Goal: Task Accomplishment & Management: Manage account settings

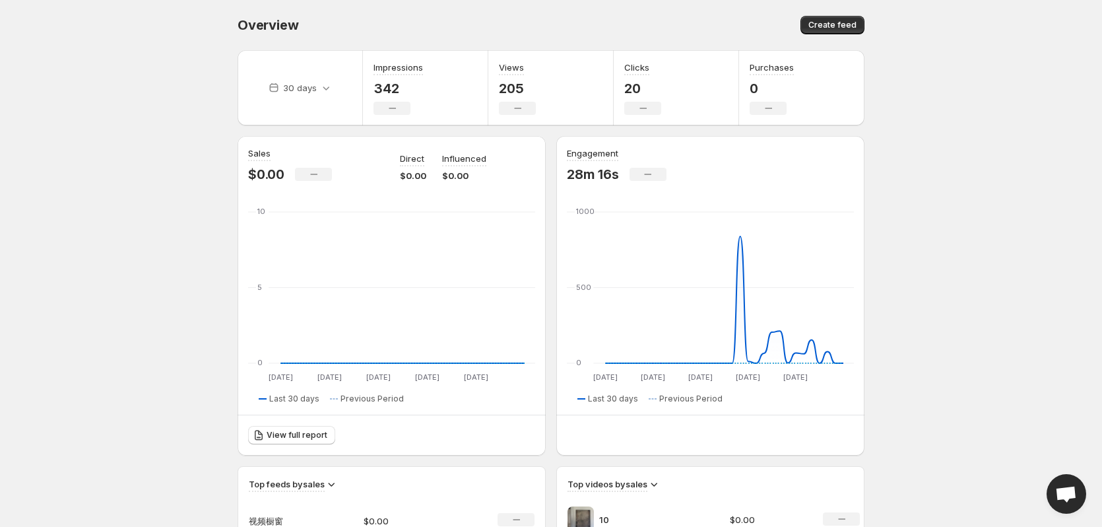
click at [422, 21] on div "Overview" at bounding box center [391, 25] width 307 height 18
click at [495, 20] on div "Overview" at bounding box center [391, 25] width 307 height 18
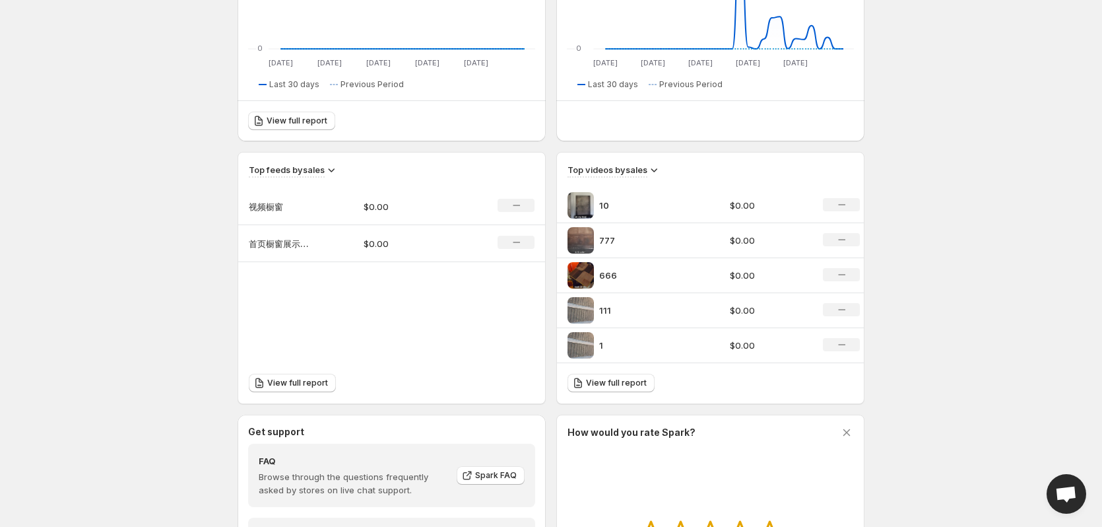
scroll to position [396, 0]
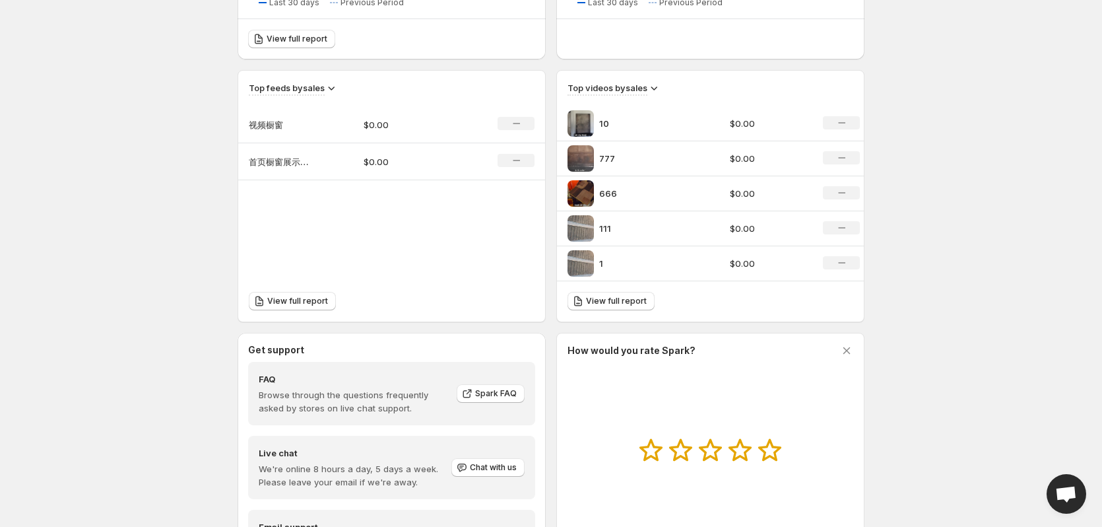
click at [300, 159] on p "首页橱窗展示（压缩版）" at bounding box center [282, 161] width 66 height 13
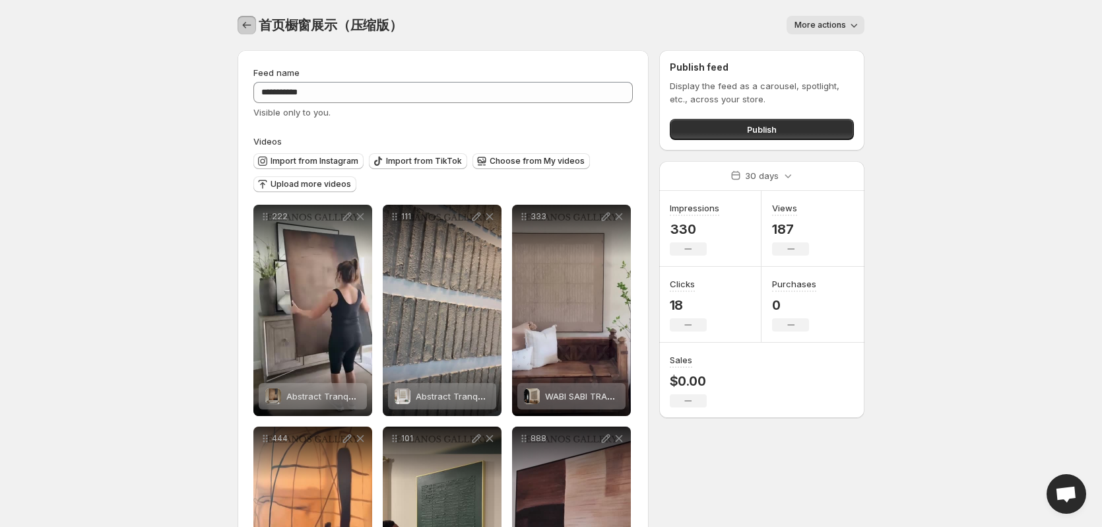
click at [248, 17] on button "Settings" at bounding box center [247, 25] width 18 height 18
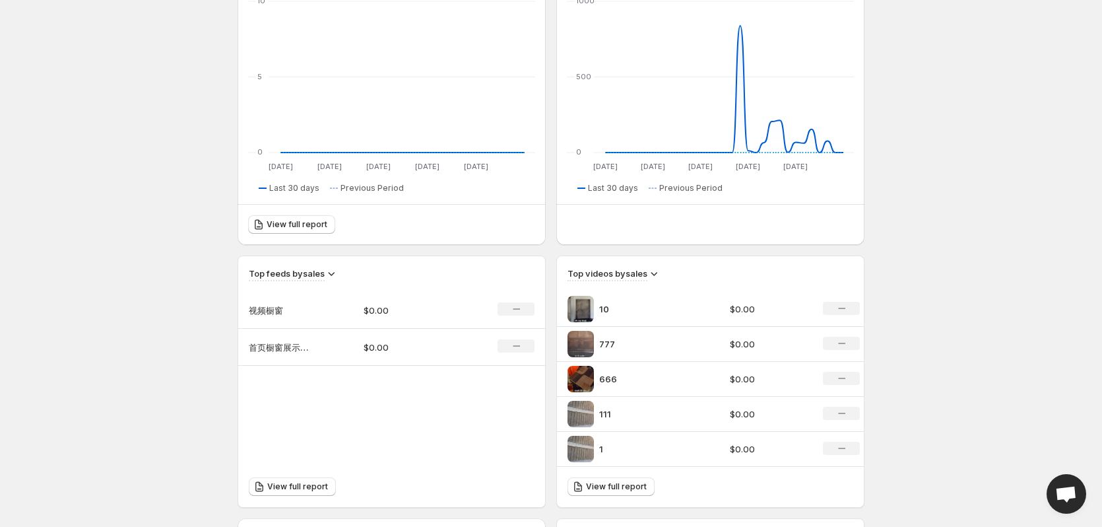
scroll to position [264, 0]
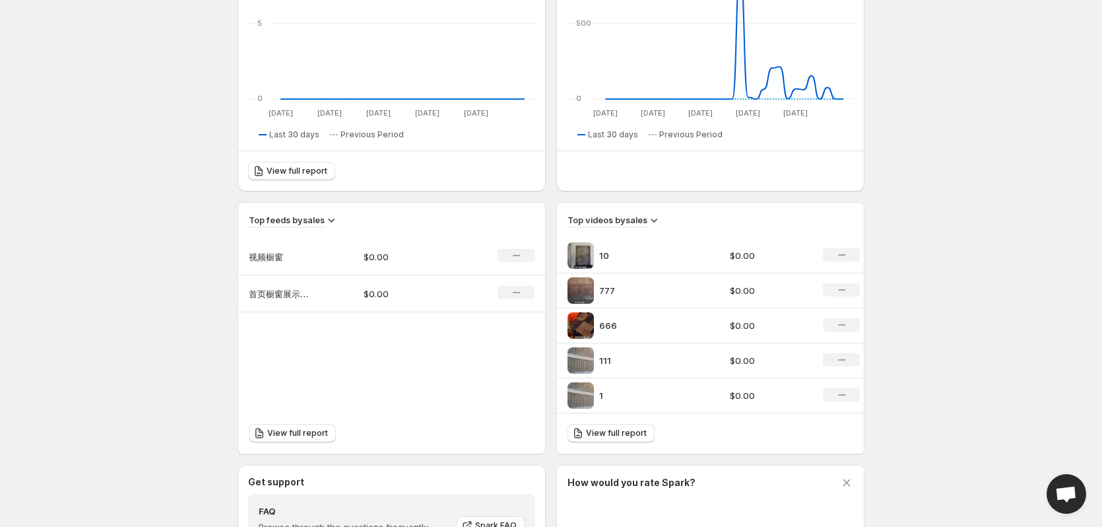
click at [312, 250] on p "视频橱窗" at bounding box center [282, 256] width 66 height 13
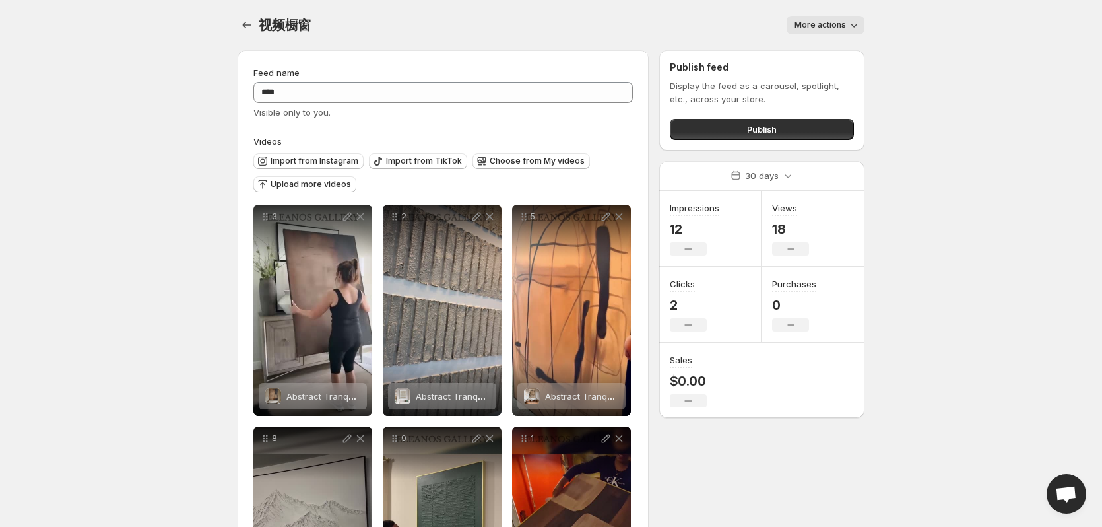
click at [843, 25] on span "More actions" at bounding box center [820, 25] width 51 height 11
click at [816, 53] on span "Delete" at bounding box center [810, 53] width 26 height 11
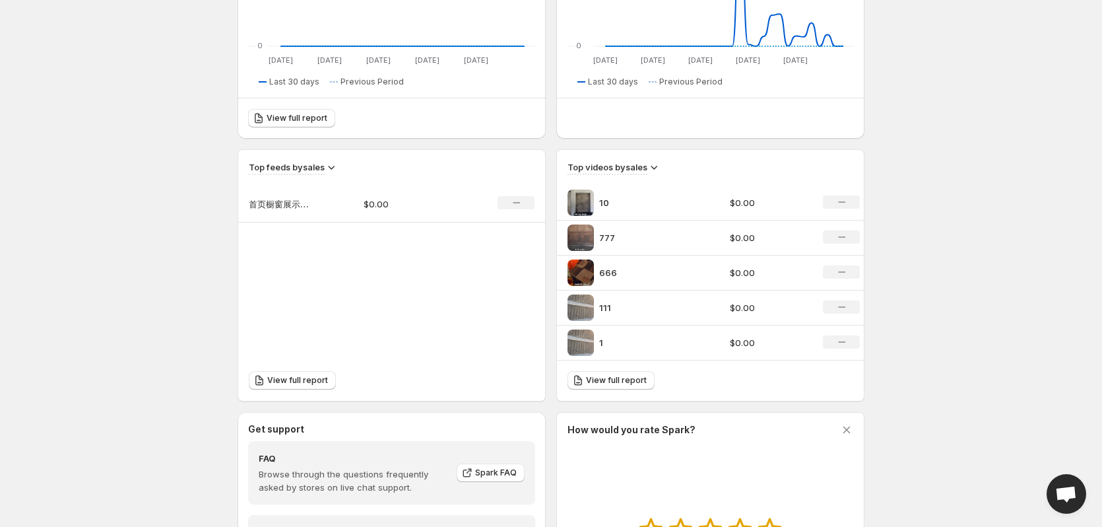
scroll to position [396, 0]
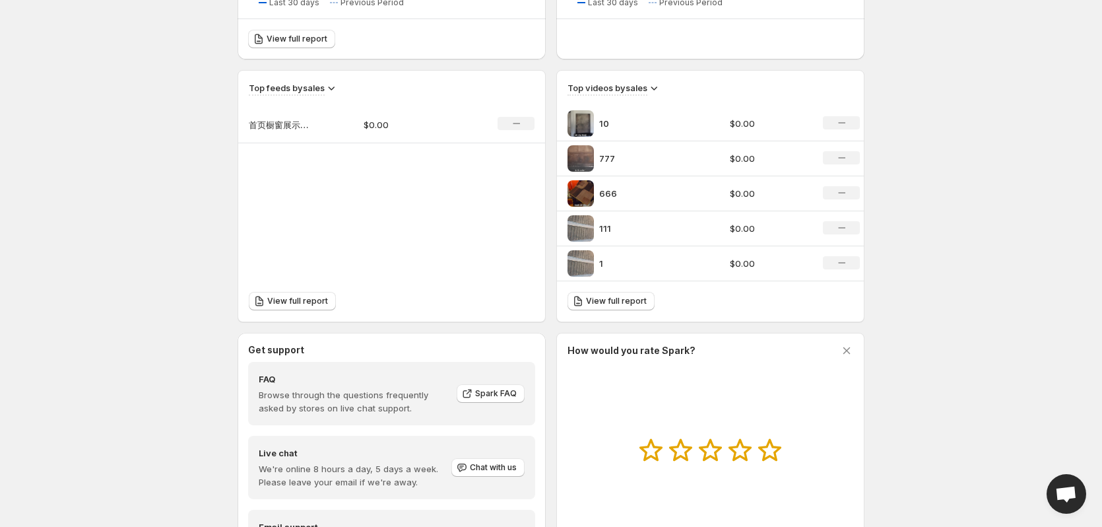
click at [356, 135] on td "$0.00" at bounding box center [410, 124] width 115 height 37
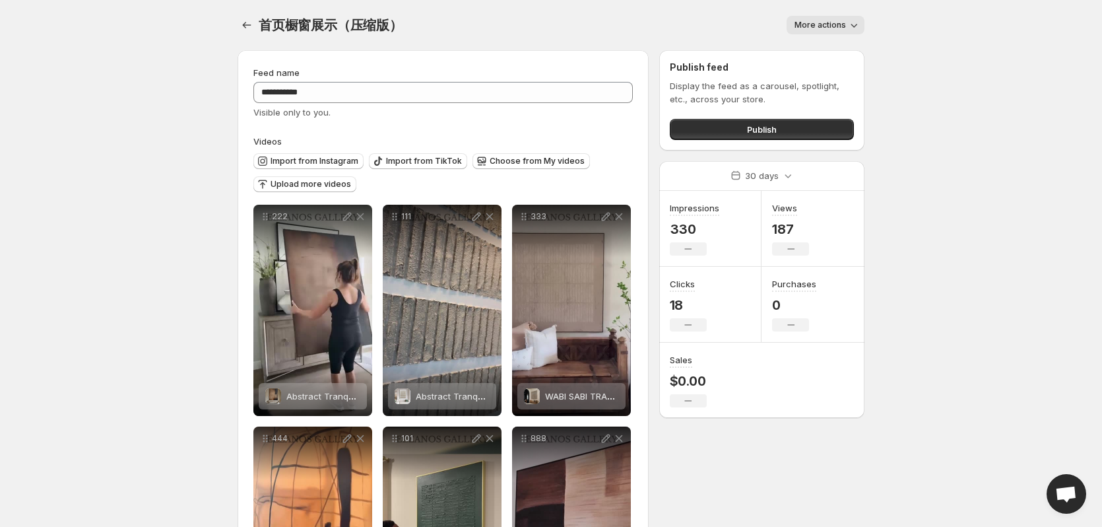
click at [947, 228] on body "**********" at bounding box center [551, 263] width 1102 height 527
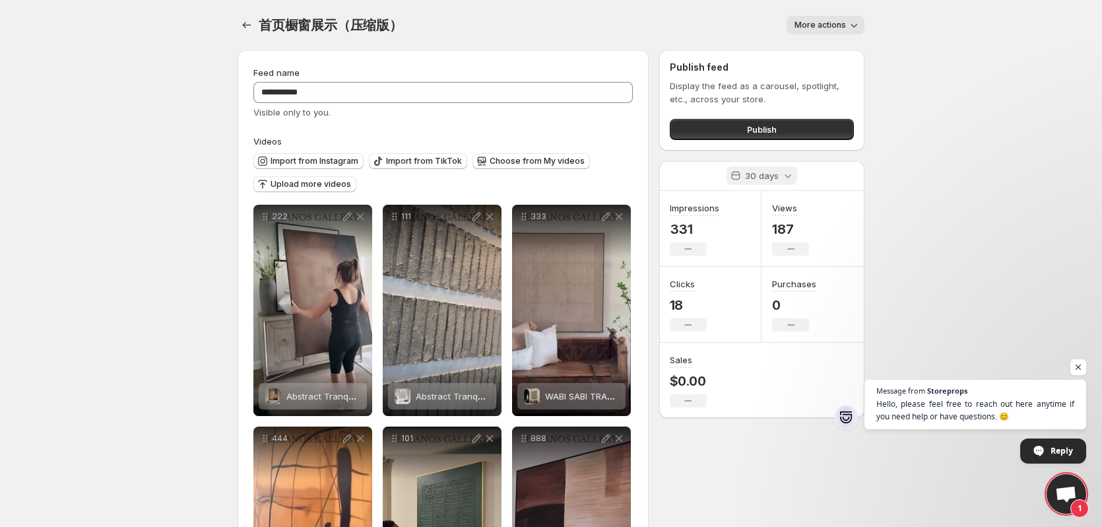
click at [756, 174] on p "30 days" at bounding box center [762, 175] width 34 height 13
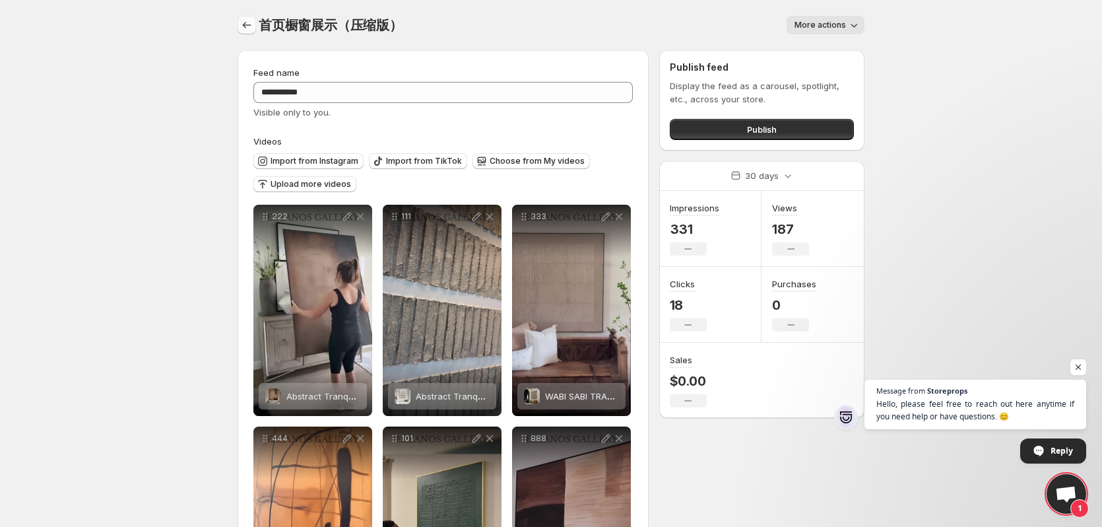
click at [244, 24] on icon "Settings" at bounding box center [246, 24] width 13 height 13
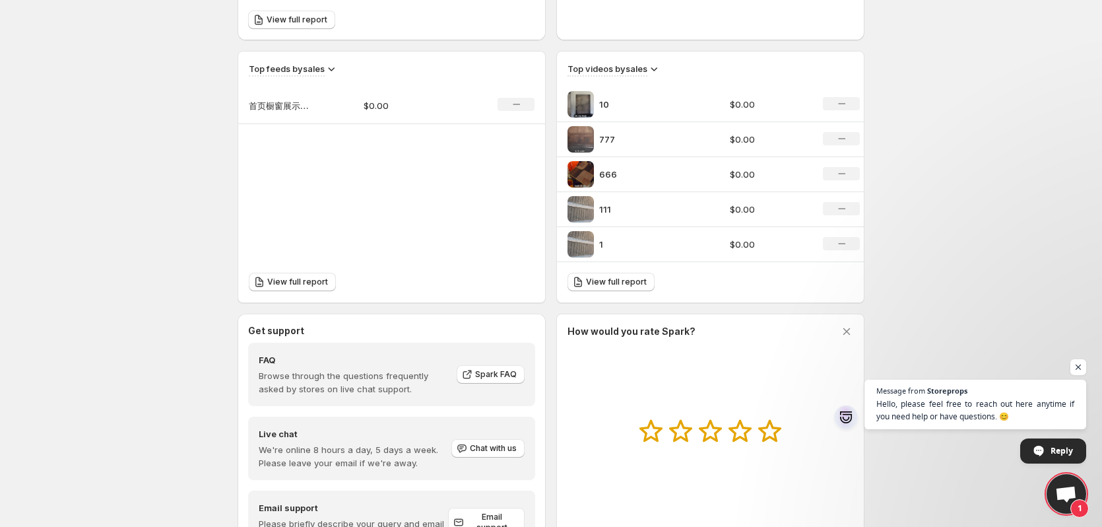
scroll to position [485, 0]
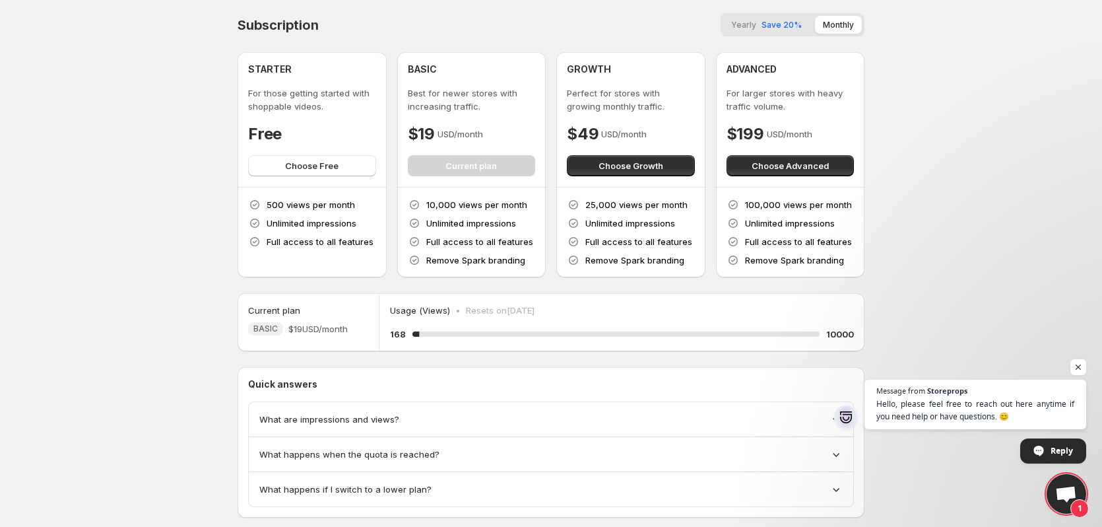
click at [113, 104] on body "Home Feeds Videos Subscription Settings Subscription Yearly Save 20% Monthly ST…" at bounding box center [551, 263] width 1102 height 527
click at [963, 74] on body "Home Feeds Videos Subscription Settings Subscription Yearly Save 20% Monthly ST…" at bounding box center [551, 263] width 1102 height 527
click at [170, 79] on body "Home Feeds Videos Subscription Settings Subscription Yearly Save 20% Monthly ST…" at bounding box center [551, 263] width 1102 height 527
